Goal: Transaction & Acquisition: Obtain resource

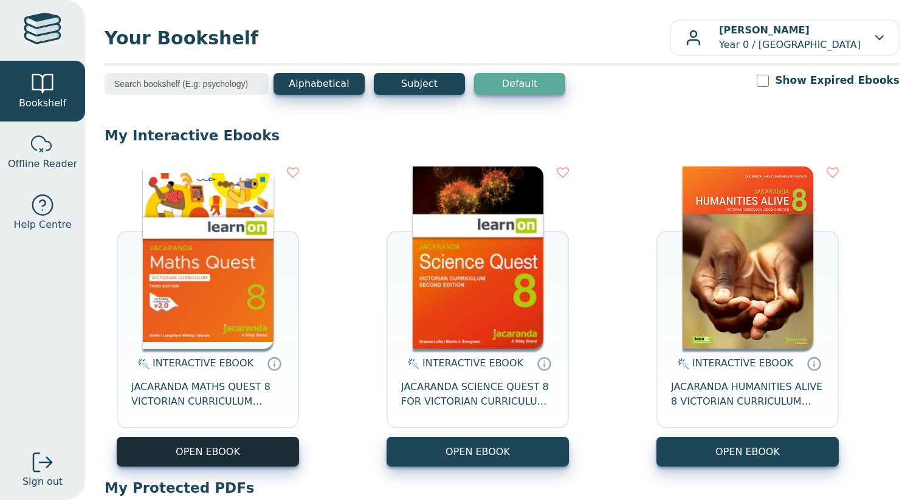
click at [172, 446] on button "OPEN EBOOK" at bounding box center [208, 452] width 182 height 30
click at [230, 463] on button "OPEN EBOOK" at bounding box center [208, 452] width 182 height 30
